Goal: Information Seeking & Learning: Learn about a topic

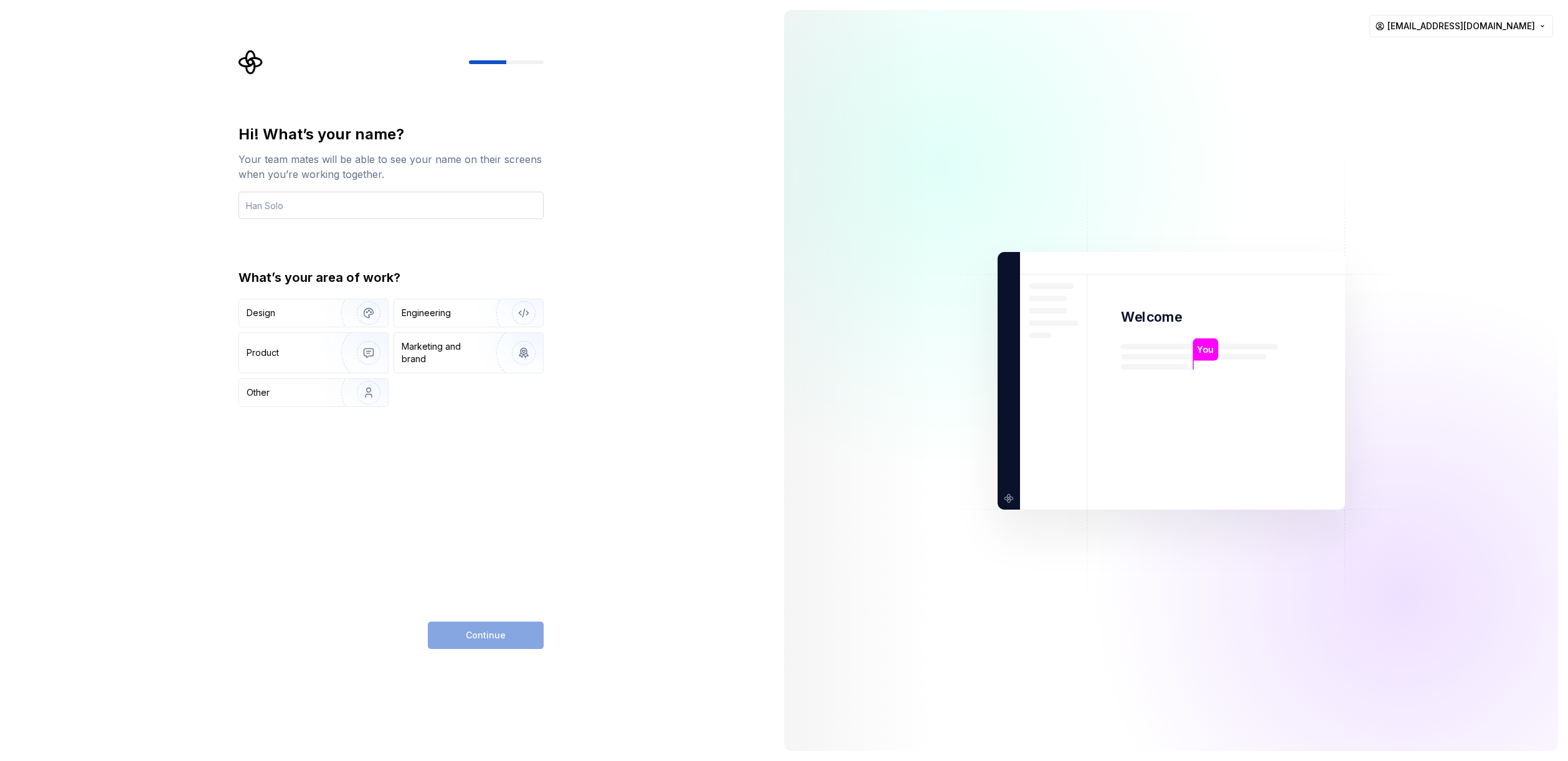
click at [356, 203] on input "text" at bounding box center [390, 205] width 305 height 27
type input "[PERSON_NAME]"
click at [456, 250] on div "Hi! What’s your name? Your team mates will be able to see your name on their sc…" at bounding box center [390, 265] width 305 height 282
click at [307, 301] on div "Design" at bounding box center [313, 313] width 149 height 27
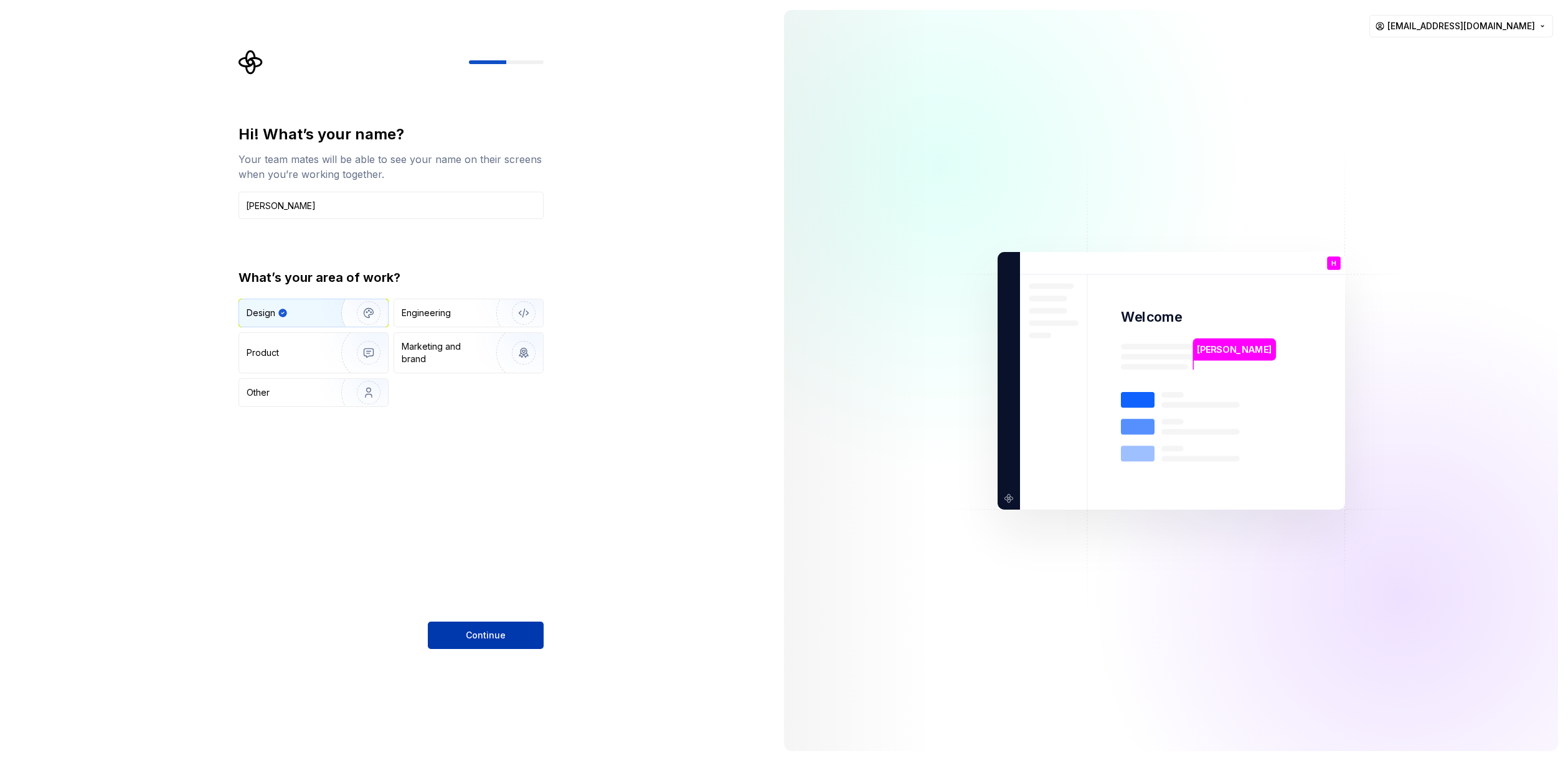
click at [488, 634] on span "Continue" at bounding box center [486, 635] width 40 height 12
click at [283, 203] on input "[PERSON_NAME]" at bounding box center [390, 205] width 305 height 27
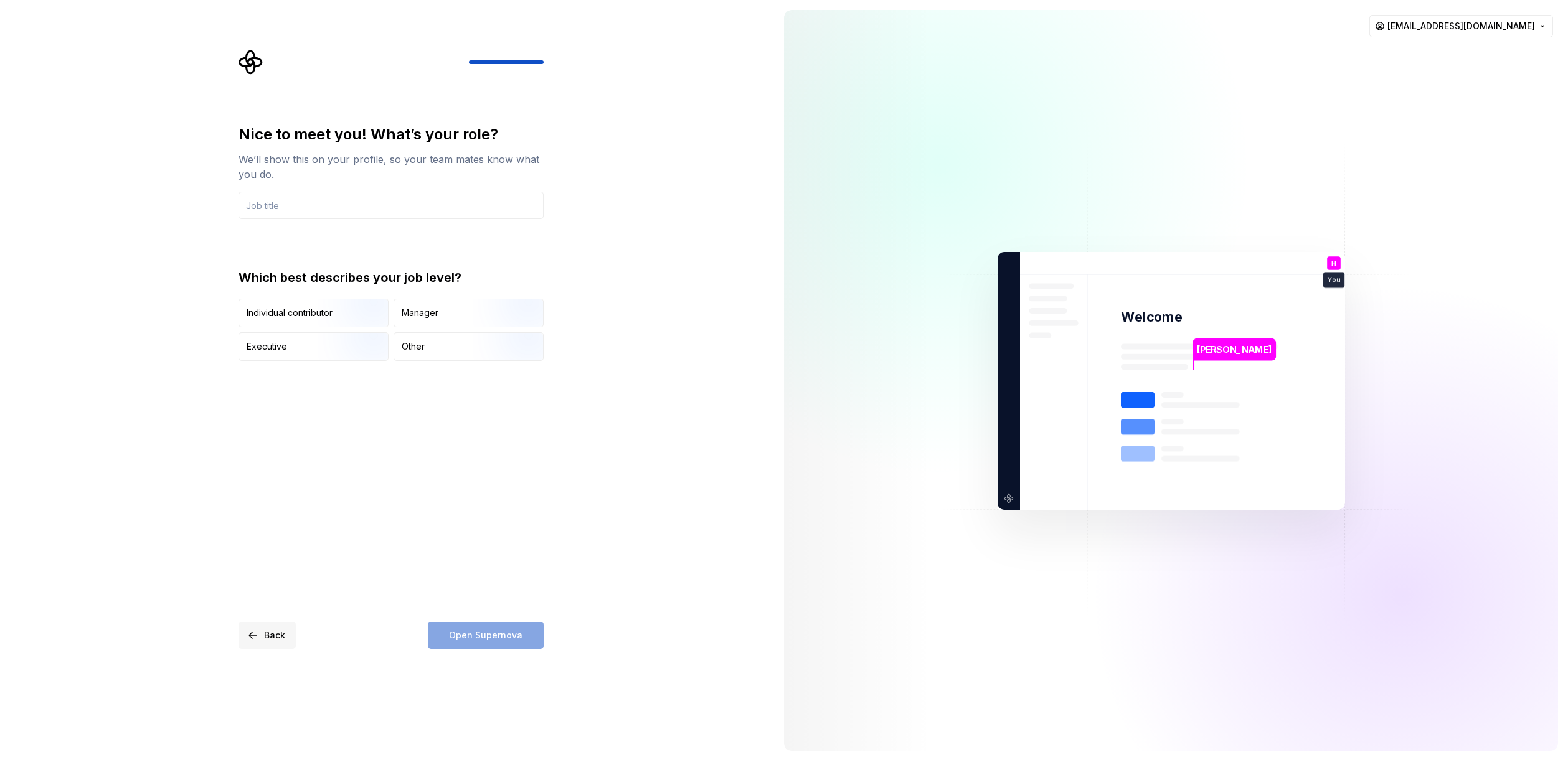
click at [265, 636] on span "Back" at bounding box center [274, 635] width 21 height 12
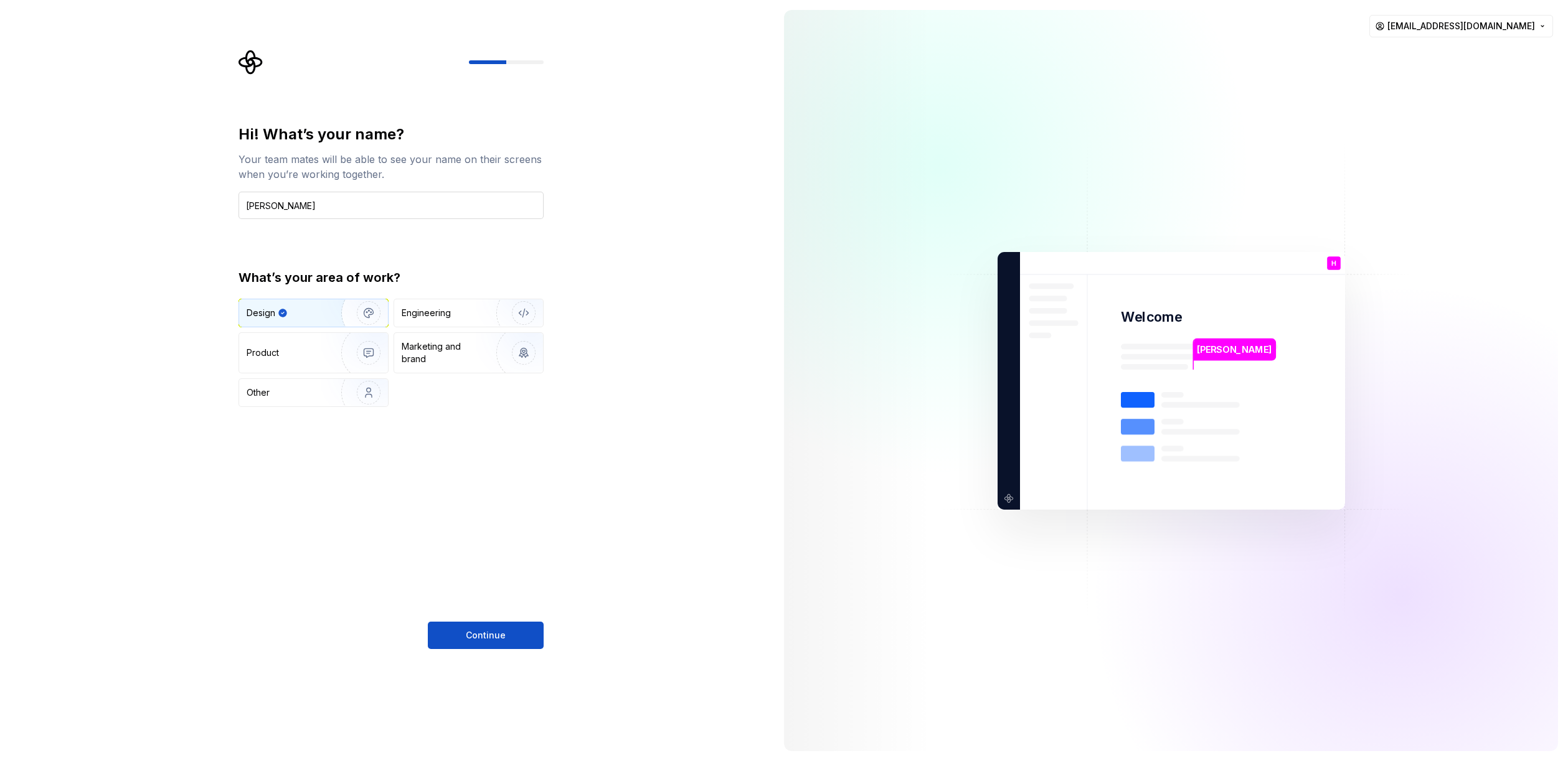
click at [326, 210] on input "[PERSON_NAME]" at bounding box center [390, 205] width 305 height 27
type input "[PERSON_NAME]"
click at [490, 646] on button "Continue" at bounding box center [486, 636] width 116 height 27
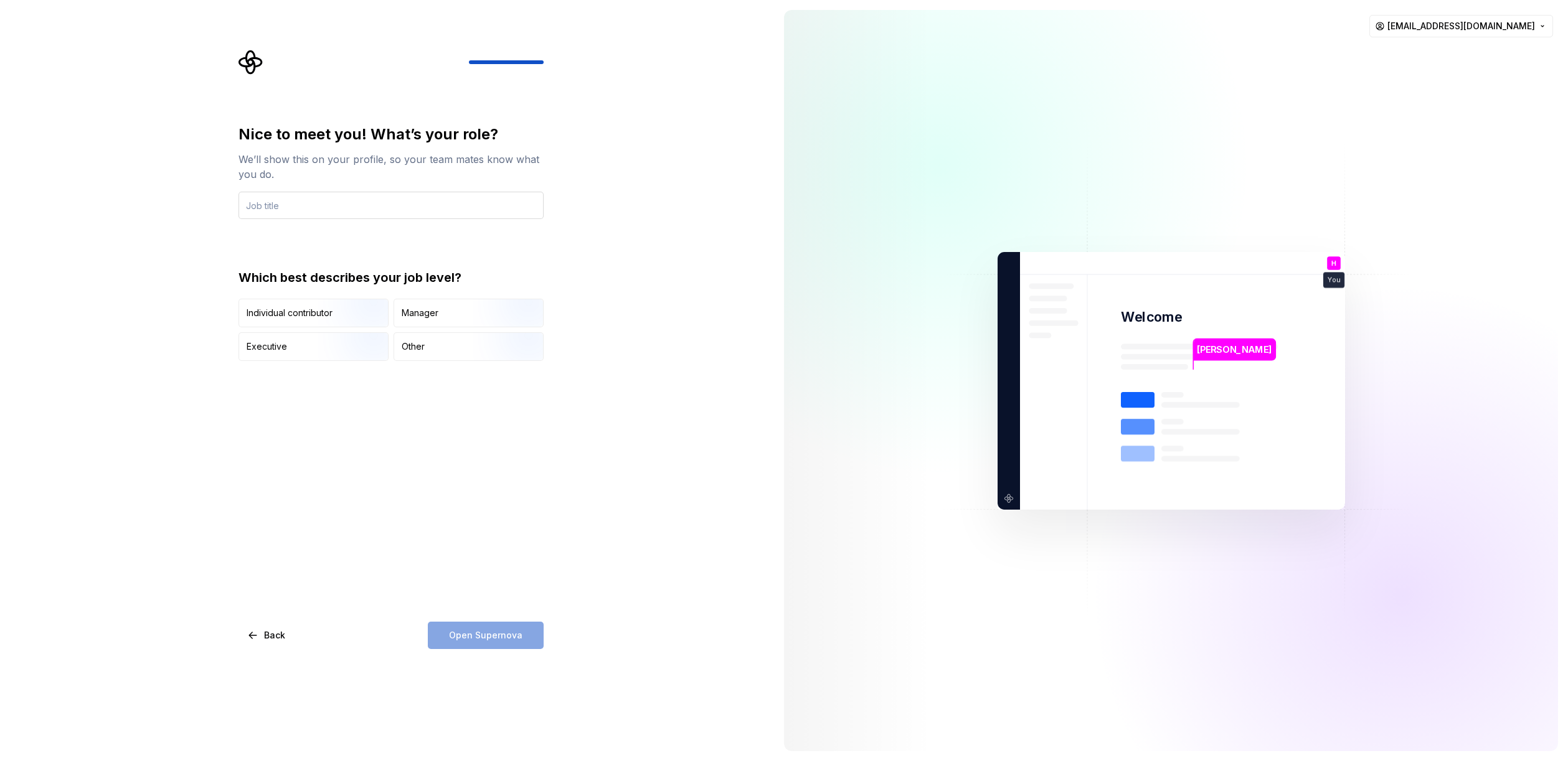
click at [368, 208] on input "text" at bounding box center [390, 205] width 305 height 27
click at [261, 206] on input "DeSinger UX/UI" at bounding box center [390, 205] width 305 height 27
type input "Designer UX/UI"
click at [455, 358] on div "Other" at bounding box center [468, 347] width 149 height 27
click at [488, 642] on button "Open Supernova" at bounding box center [486, 636] width 116 height 27
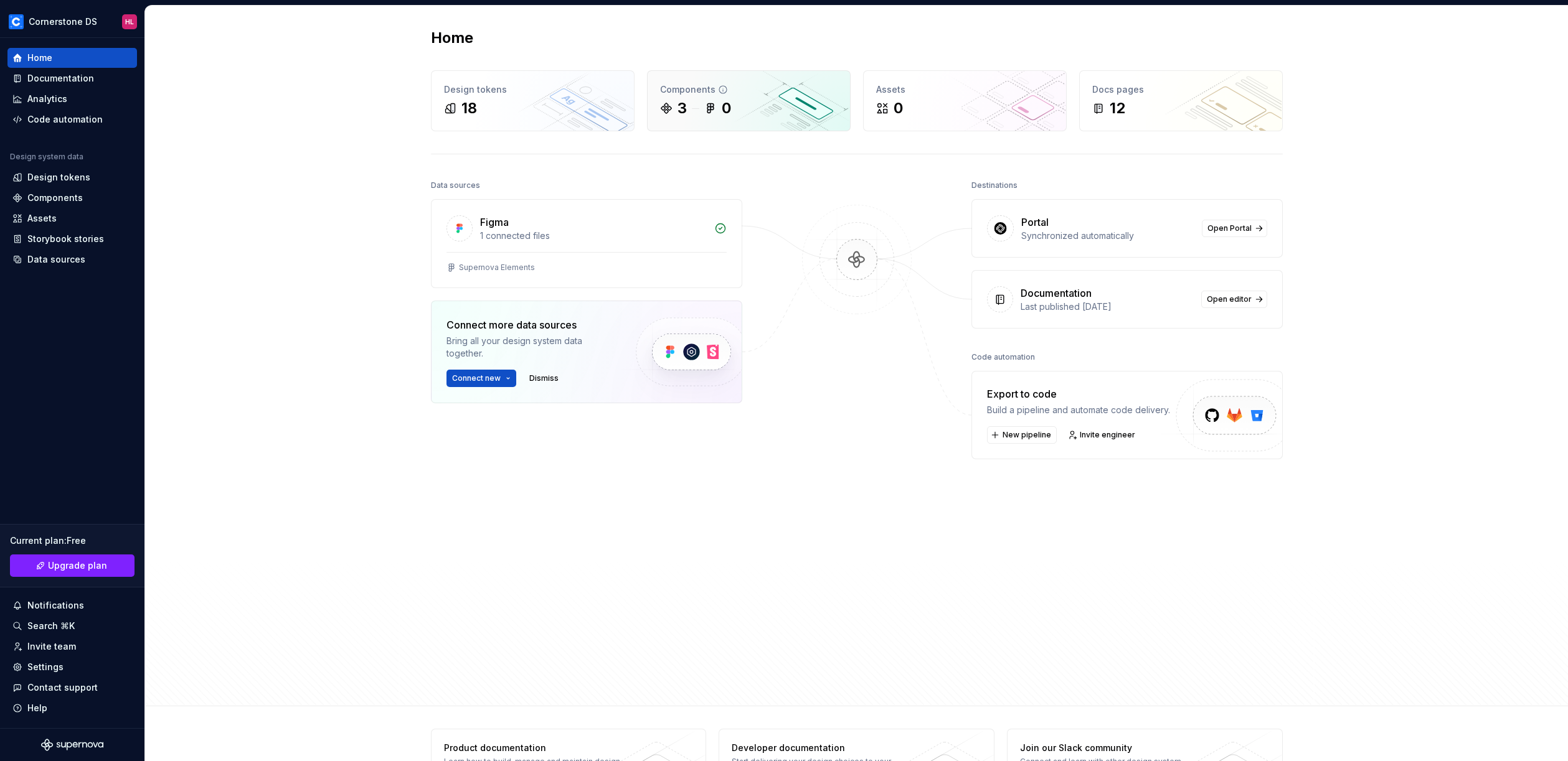
click at [730, 117] on div "3 0" at bounding box center [748, 108] width 178 height 20
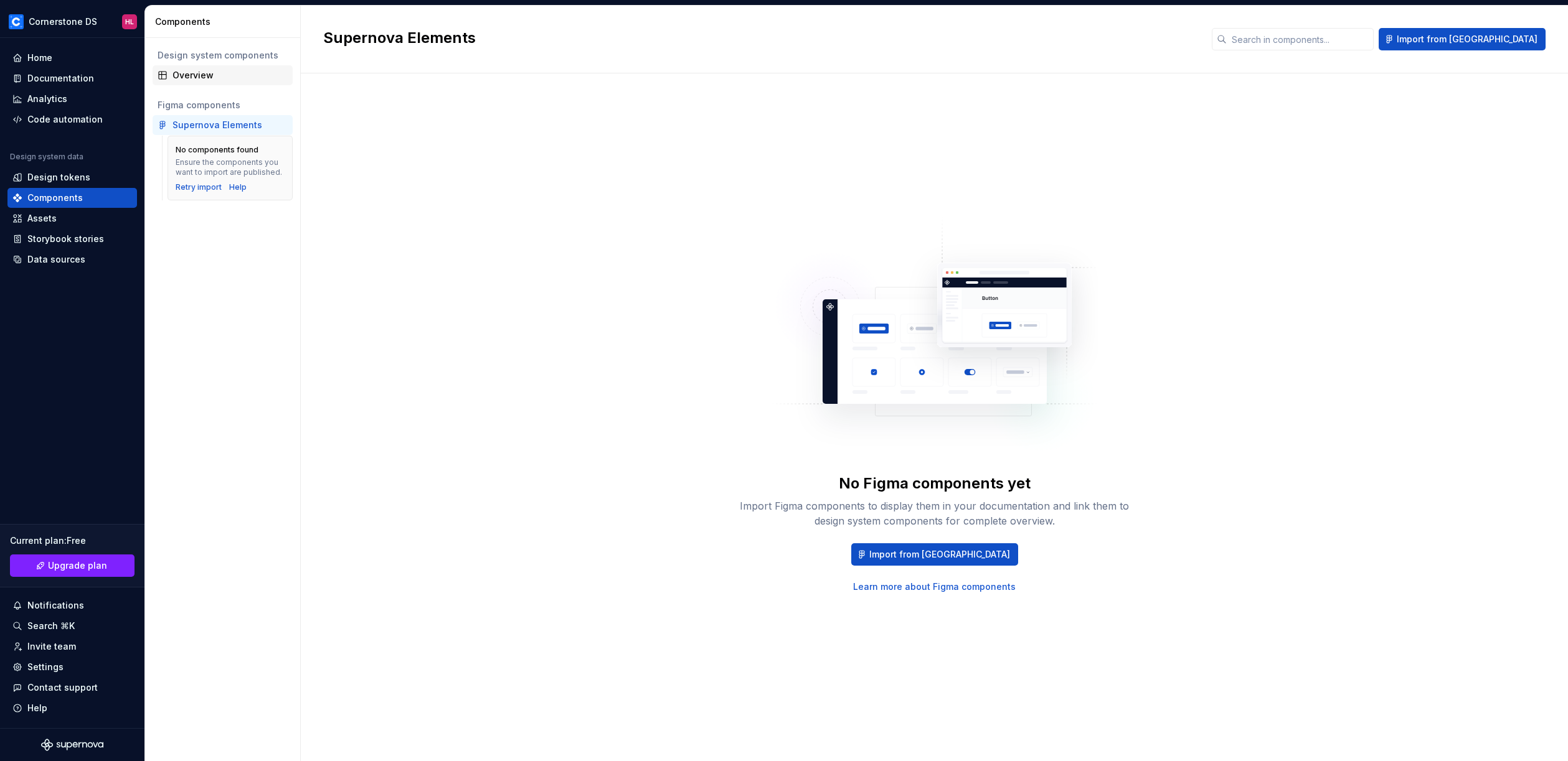
click at [236, 78] on div "Overview" at bounding box center [229, 75] width 115 height 12
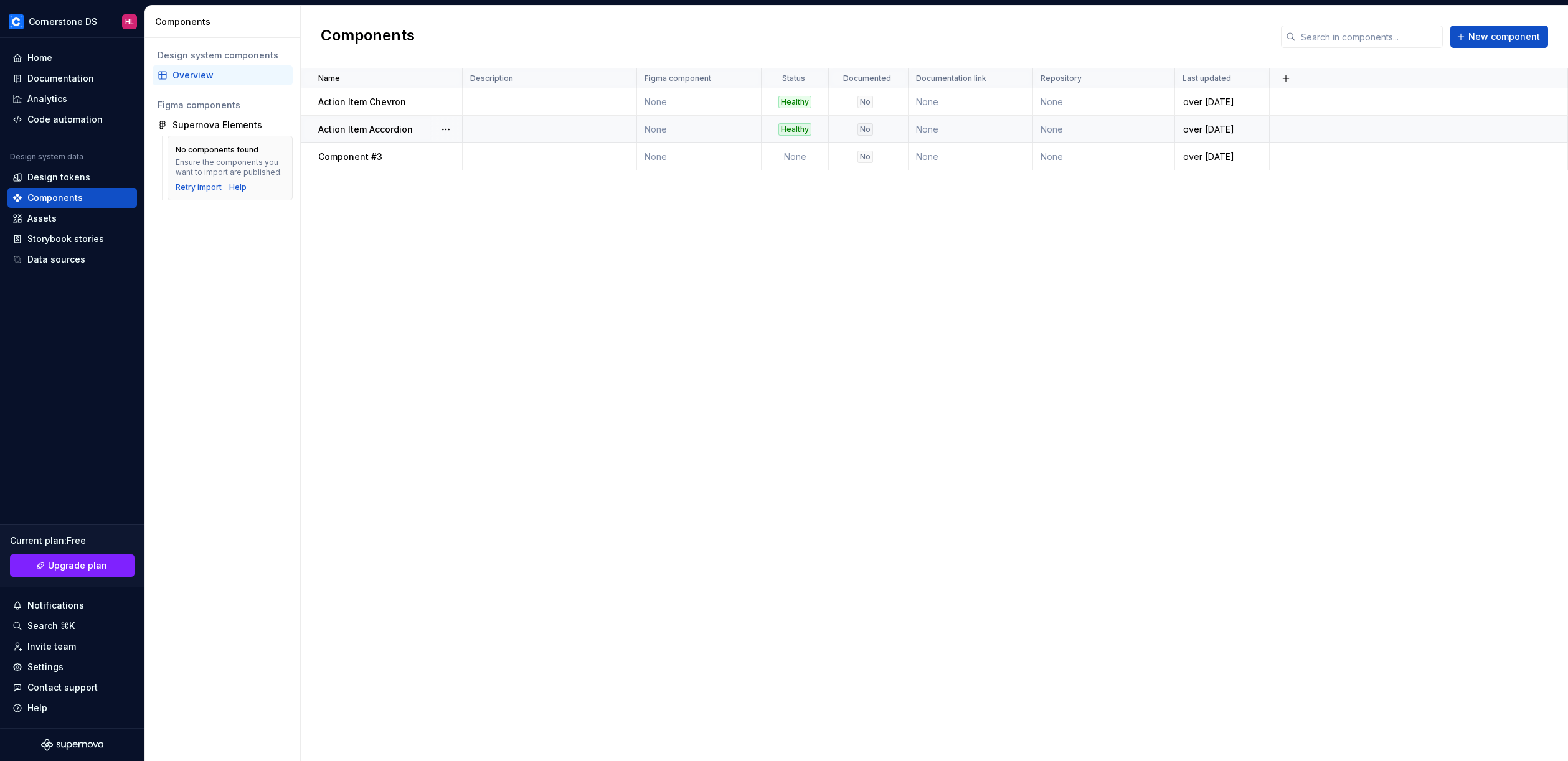
click at [357, 131] on p "Action Item Accordion" at bounding box center [365, 129] width 95 height 12
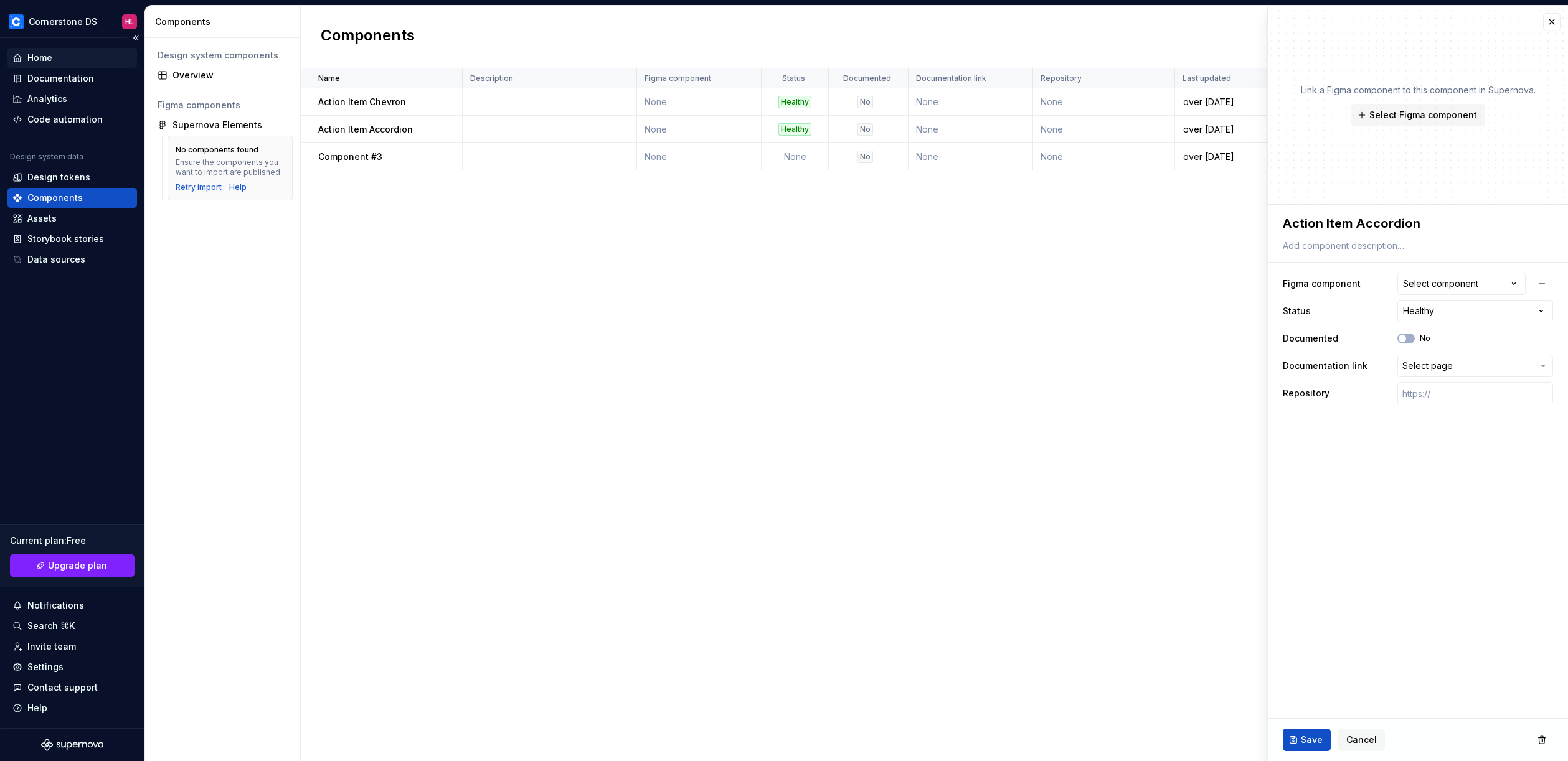
click at [64, 56] on div "Home" at bounding box center [72, 57] width 120 height 12
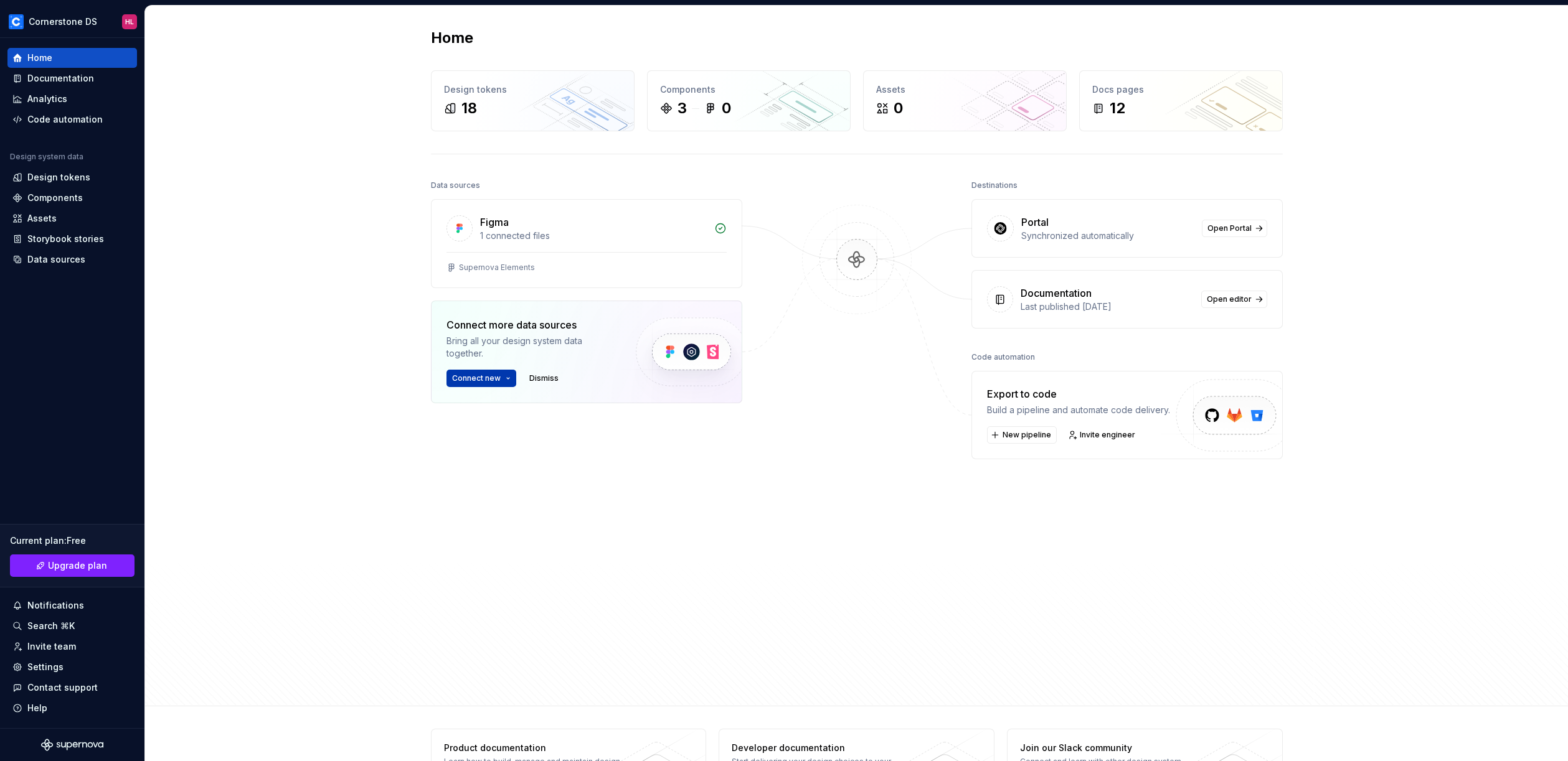
click at [497, 384] on button "Connect new" at bounding box center [481, 379] width 70 height 18
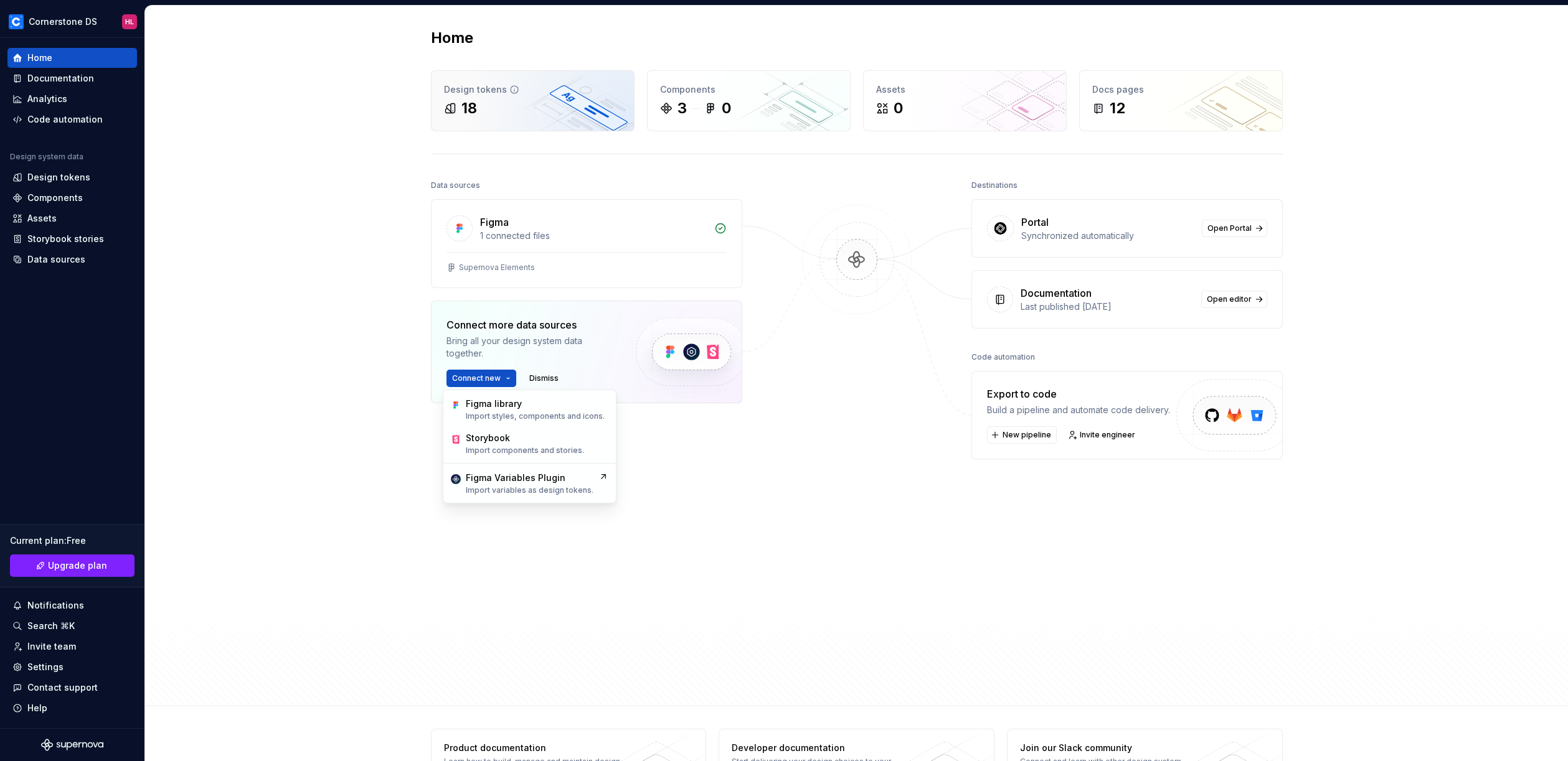
click at [559, 95] on div "Design tokens" at bounding box center [533, 89] width 178 height 12
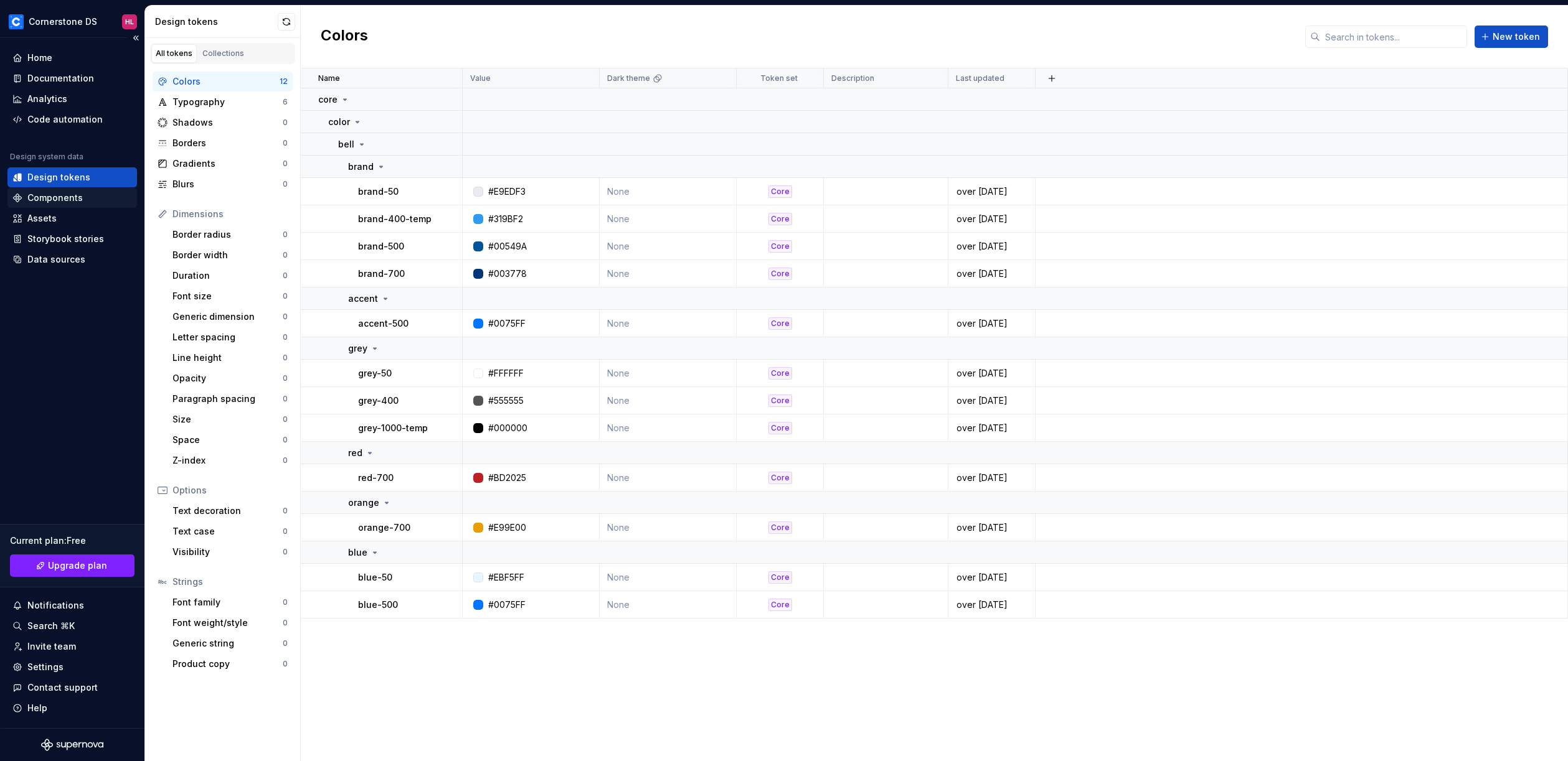
click at [73, 194] on div "Components" at bounding box center [55, 197] width 56 height 12
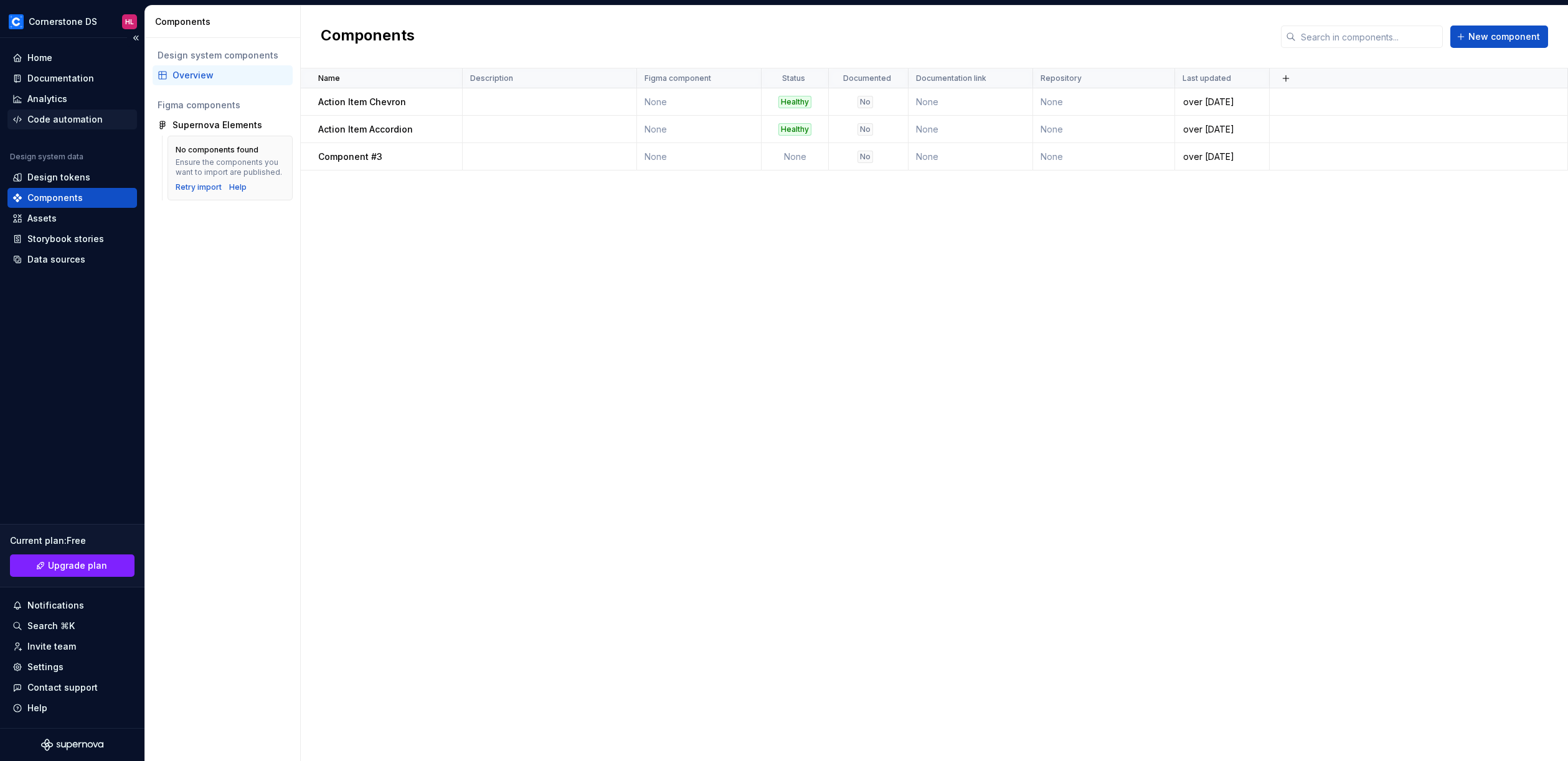
click at [56, 114] on div "Code automation" at bounding box center [65, 119] width 76 height 12
click at [56, 96] on div "Analytics" at bounding box center [47, 98] width 40 height 12
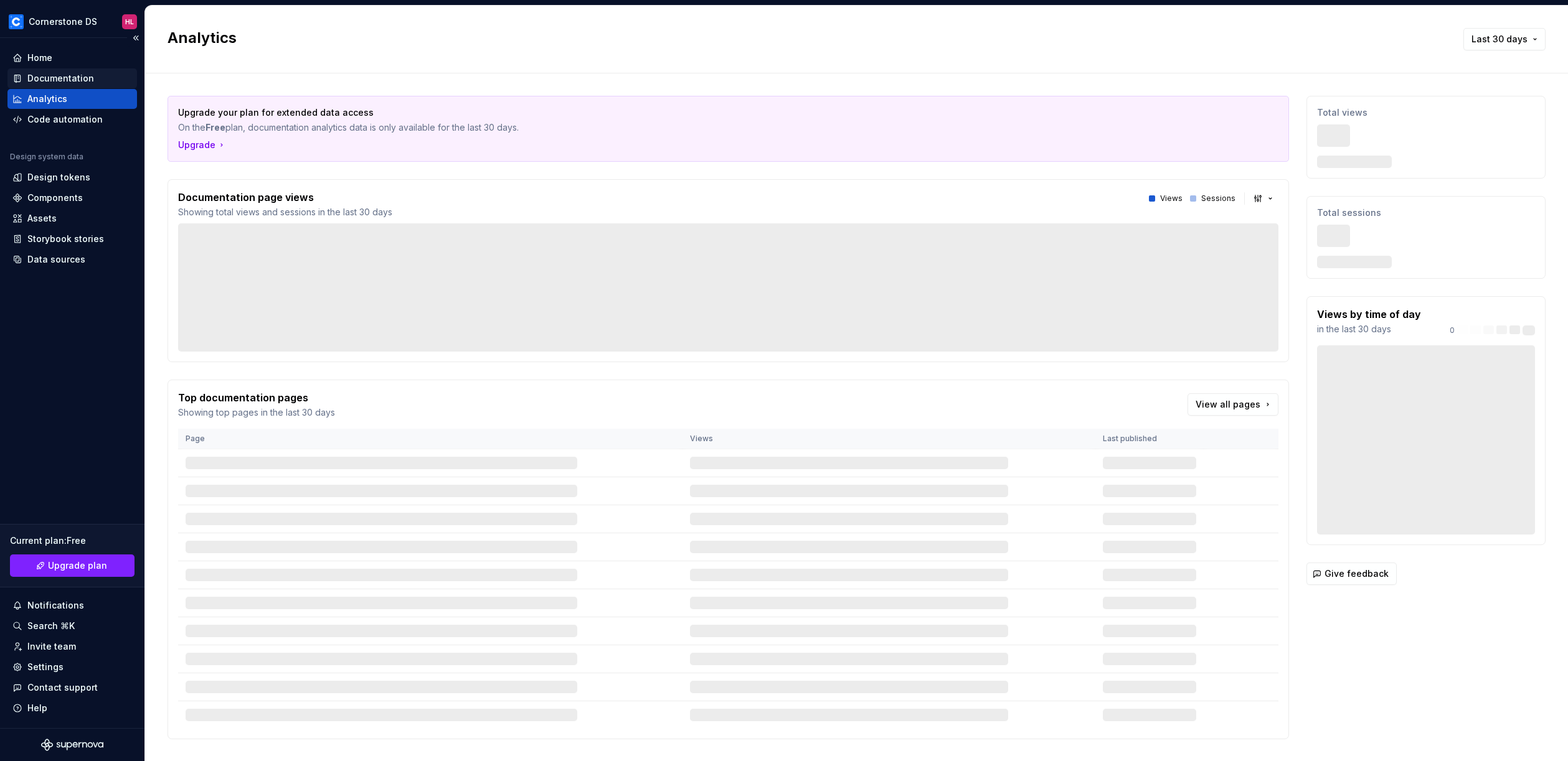
click at [60, 79] on div "Documentation" at bounding box center [60, 78] width 67 height 12
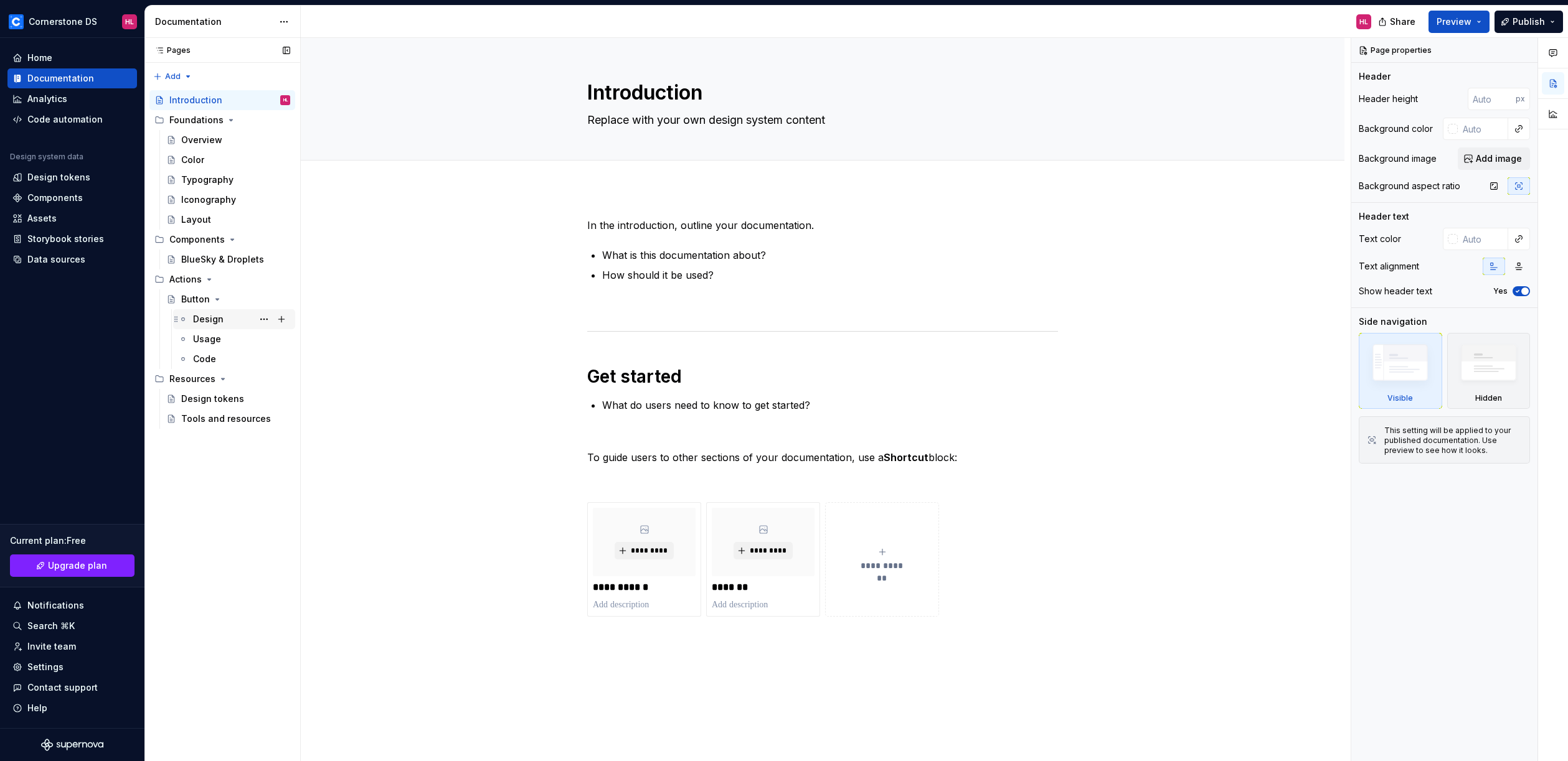
click at [223, 319] on div "Design" at bounding box center [241, 319] width 97 height 18
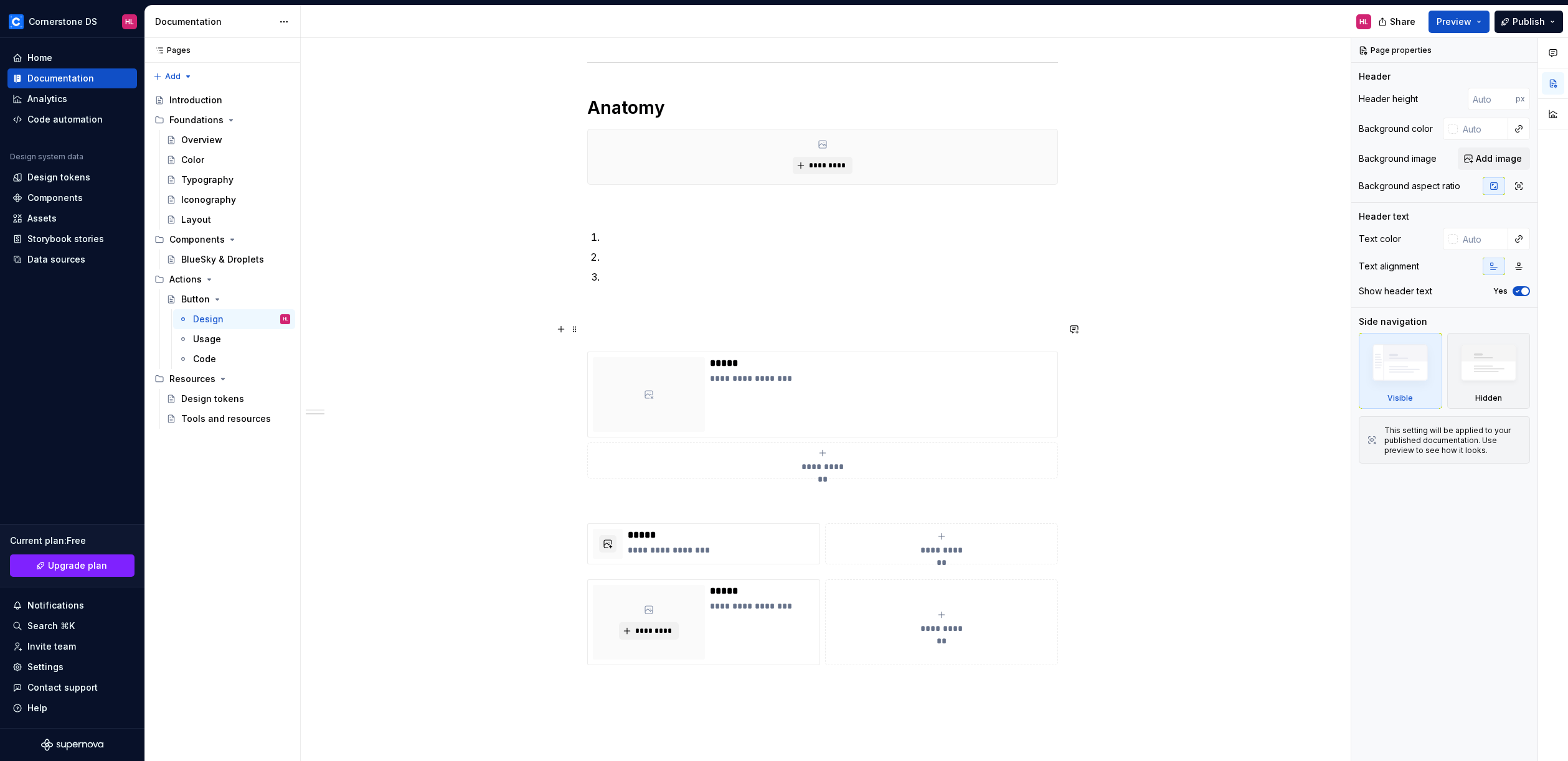
scroll to position [422, 0]
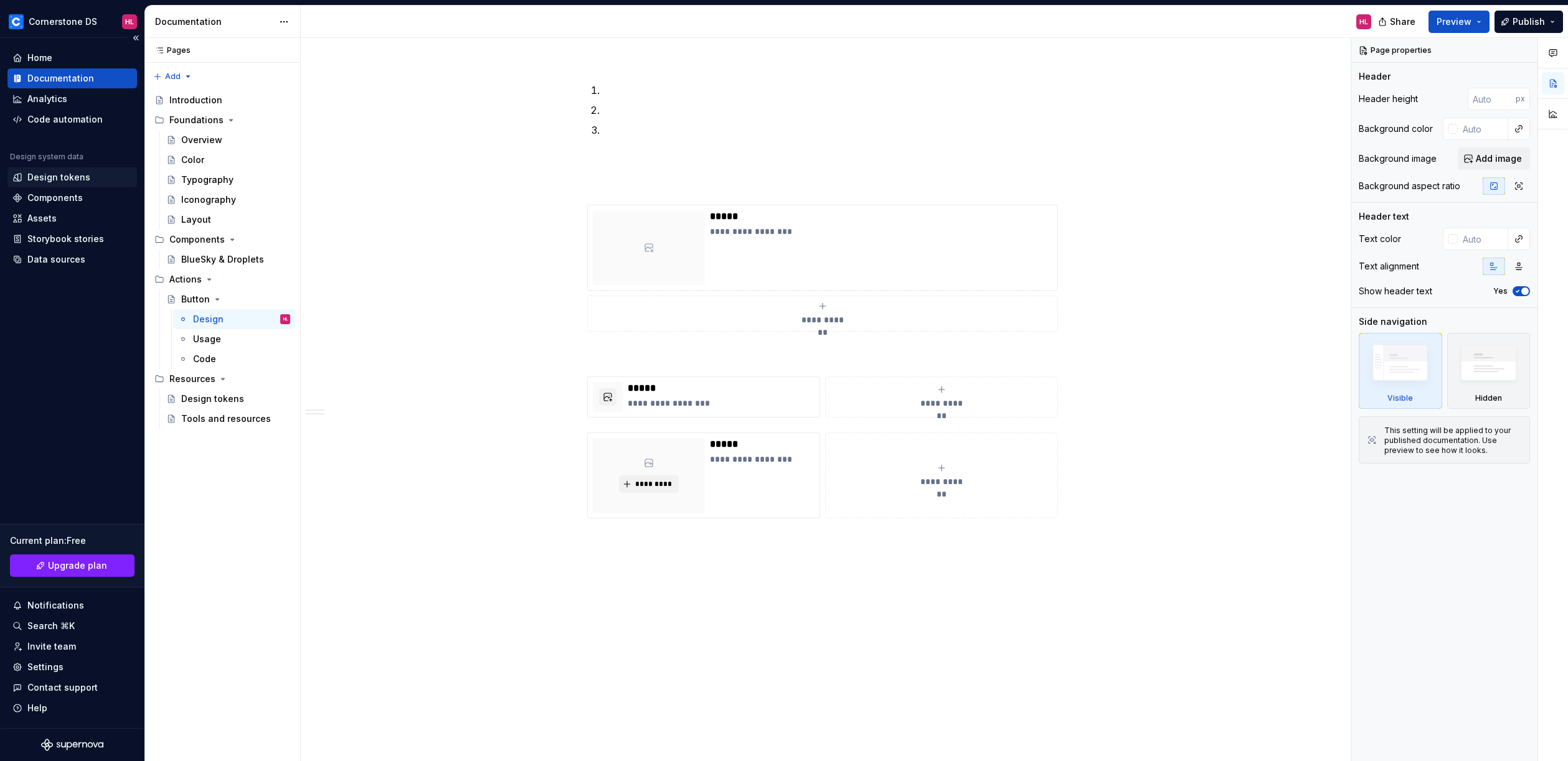
click at [71, 181] on div "Design tokens" at bounding box center [59, 177] width 63 height 12
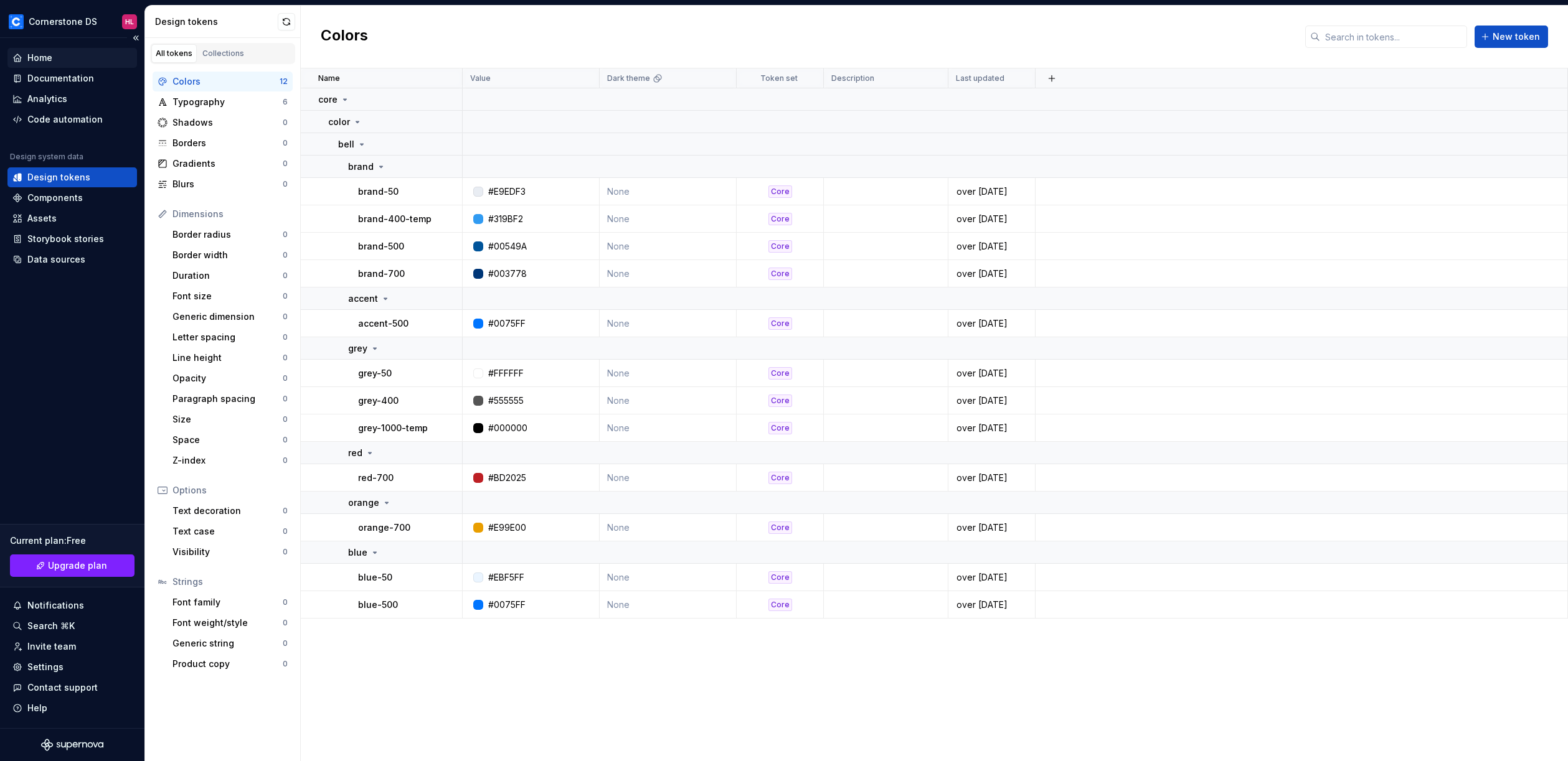
click at [47, 59] on div "Home" at bounding box center [39, 57] width 25 height 12
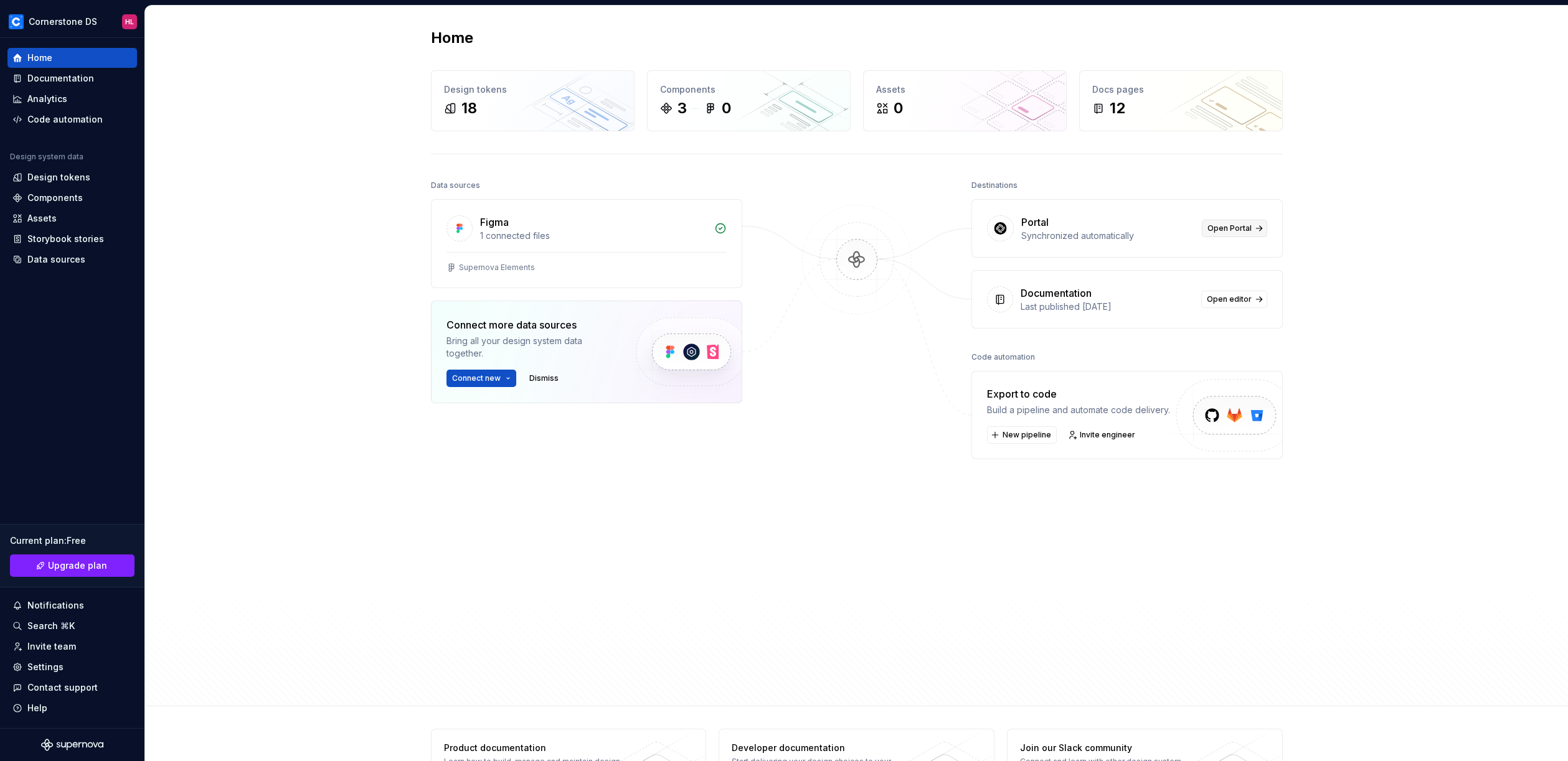
click at [1235, 230] on span "Open Portal" at bounding box center [1228, 228] width 44 height 10
click at [1059, 409] on div "Build a pipeline and automate code delivery." at bounding box center [1079, 409] width 183 height 12
click at [1056, 307] on div "Last published [DATE]" at bounding box center [1106, 306] width 173 height 12
click at [1147, 98] on div "12" at bounding box center [1180, 108] width 178 height 20
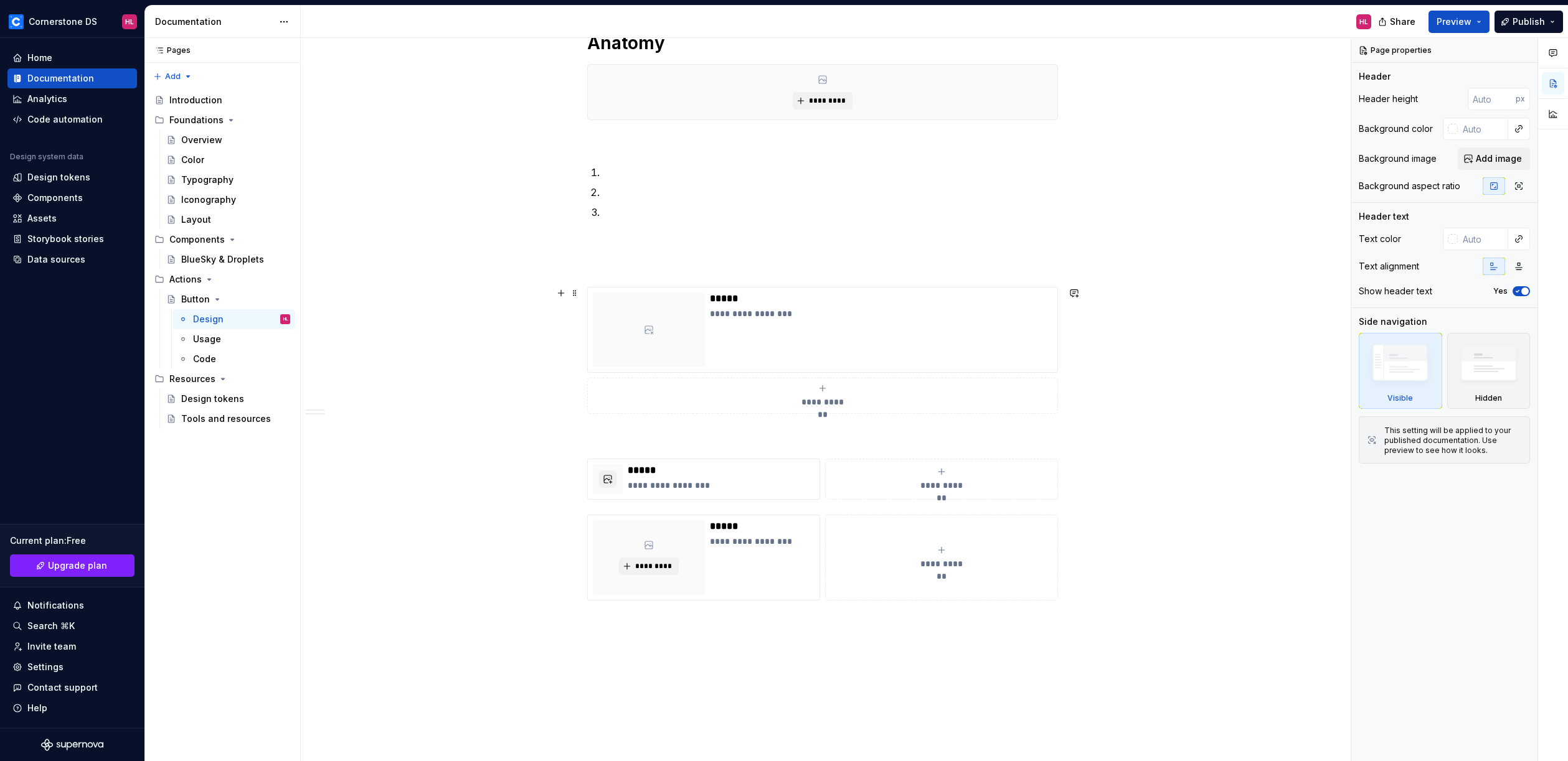
scroll to position [335, 0]
click at [183, 76] on div "Pages Pages Add Accessibility guide for tree Page tree. Navigate the tree with …" at bounding box center [222, 400] width 155 height 724
click at [230, 347] on div "Usage" at bounding box center [241, 339] width 97 height 18
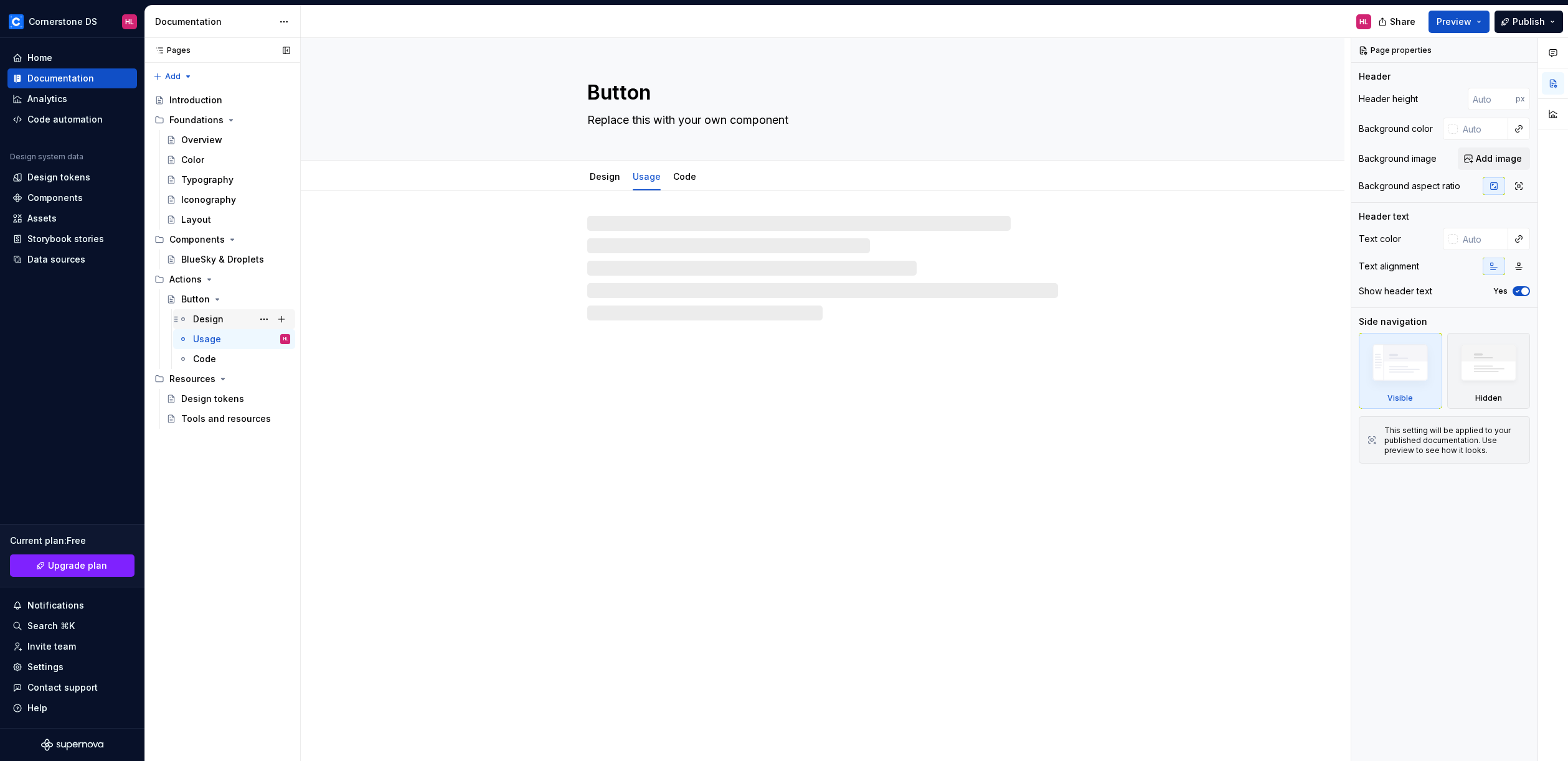
click at [233, 324] on div "Design" at bounding box center [241, 319] width 97 height 18
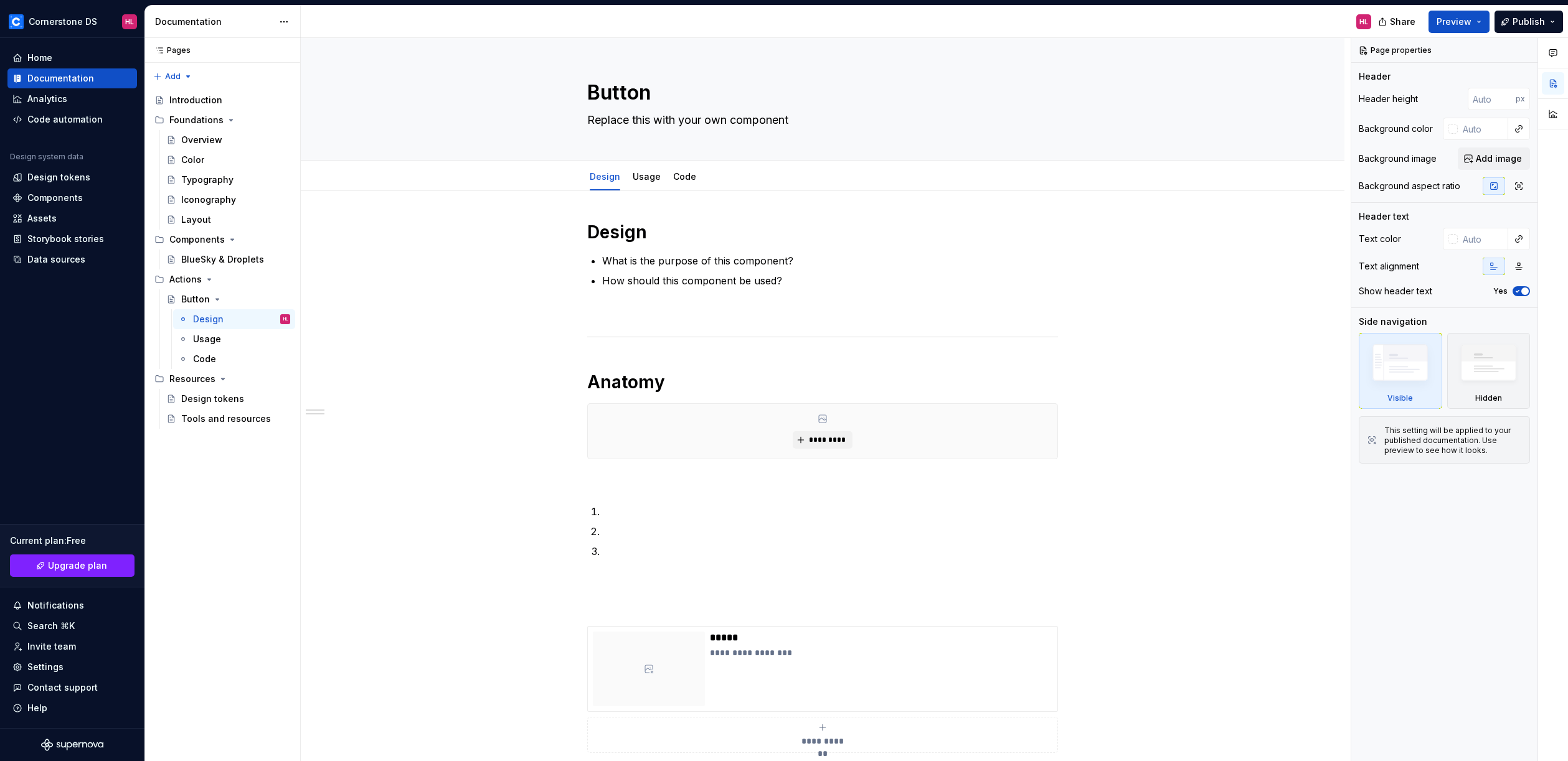
type textarea "*"
